Goal: Navigation & Orientation: Go to known website

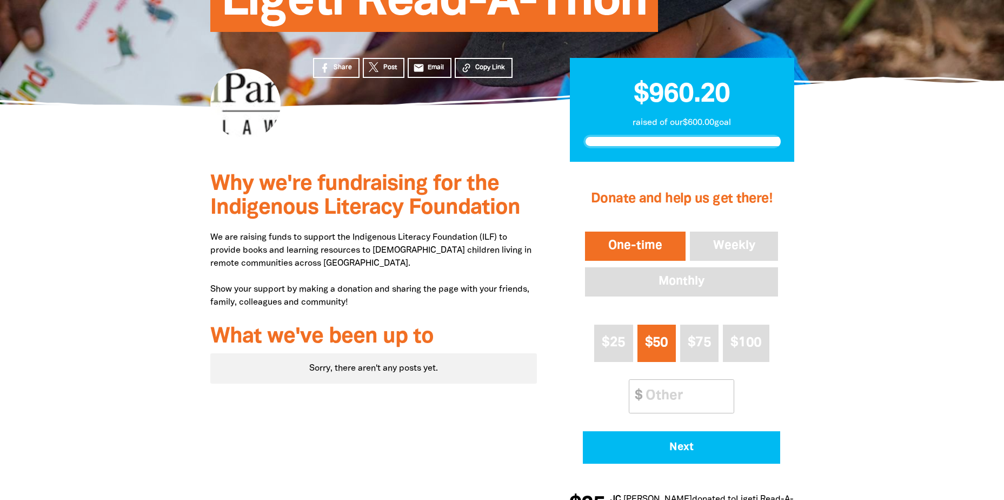
scroll to position [108, 0]
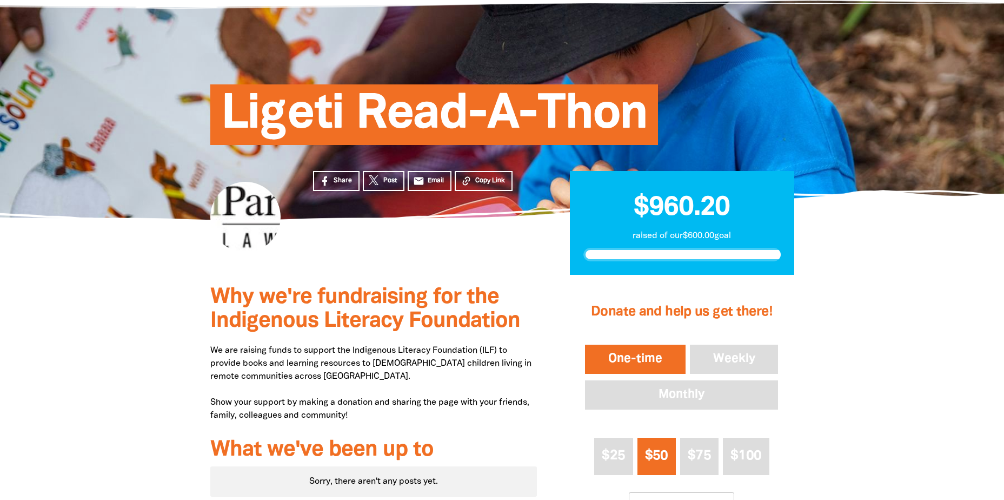
scroll to position [54, 0]
